Goal: Information Seeking & Learning: Learn about a topic

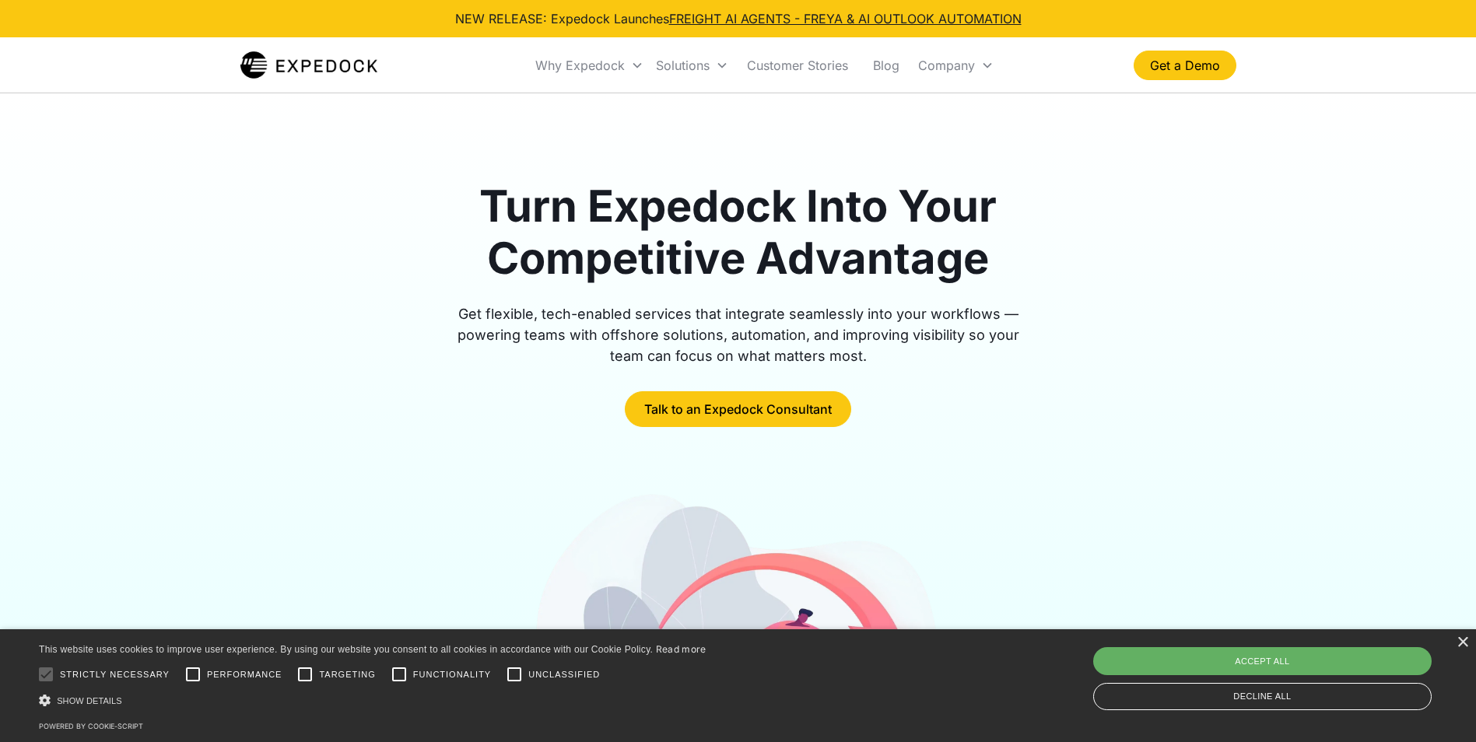
click at [1219, 660] on div "Accept all" at bounding box center [1262, 661] width 338 height 28
checkbox input "true"
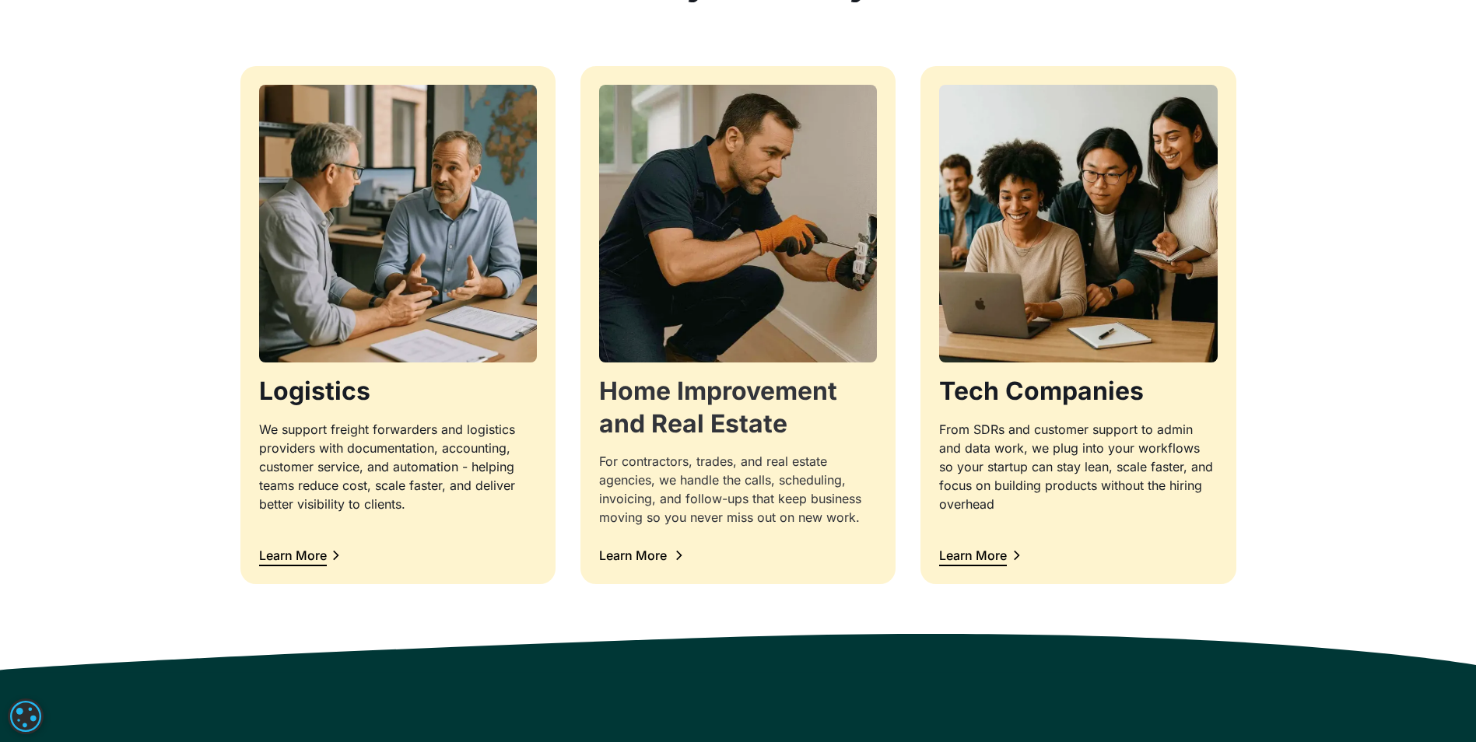
scroll to position [1401, 0]
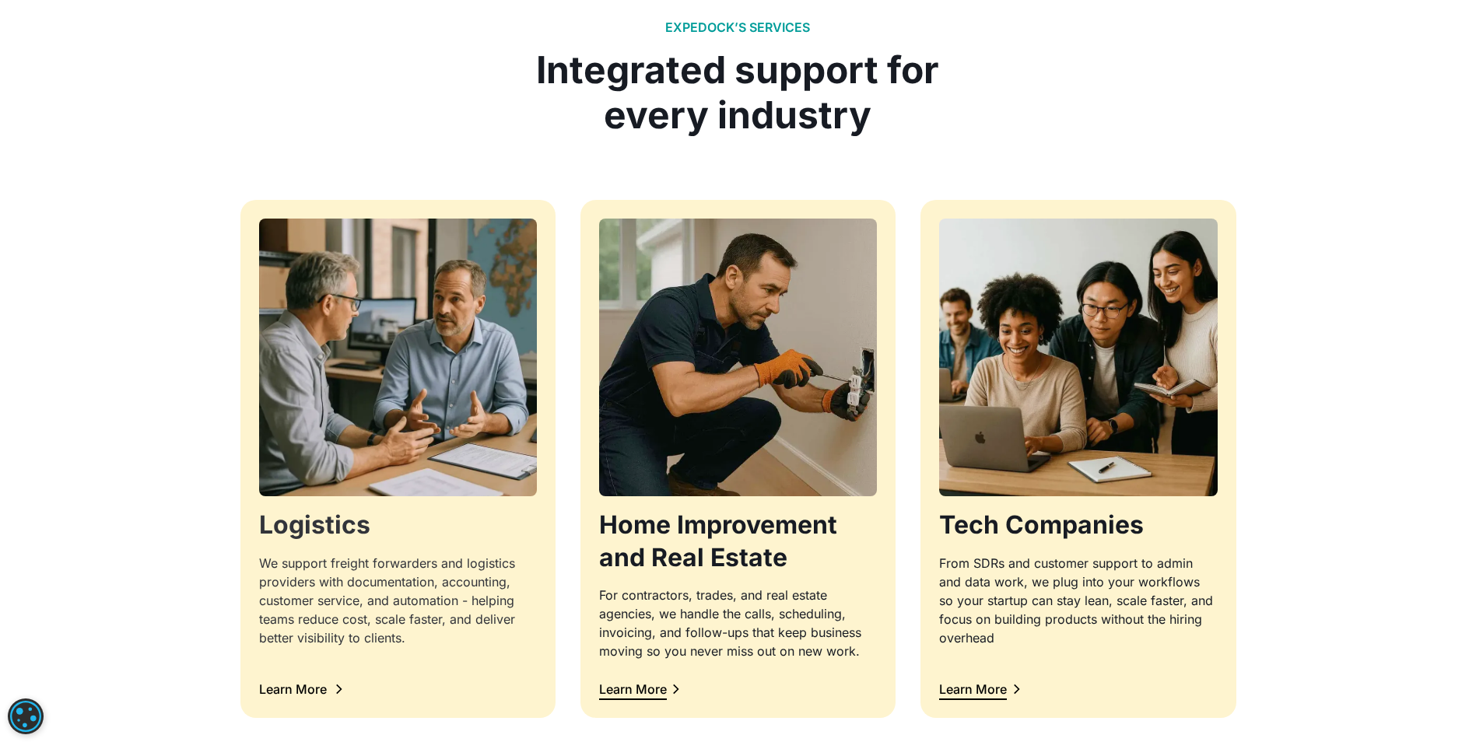
click at [297, 687] on div "Learn More" at bounding box center [293, 689] width 68 height 12
